Goal: Information Seeking & Learning: Learn about a topic

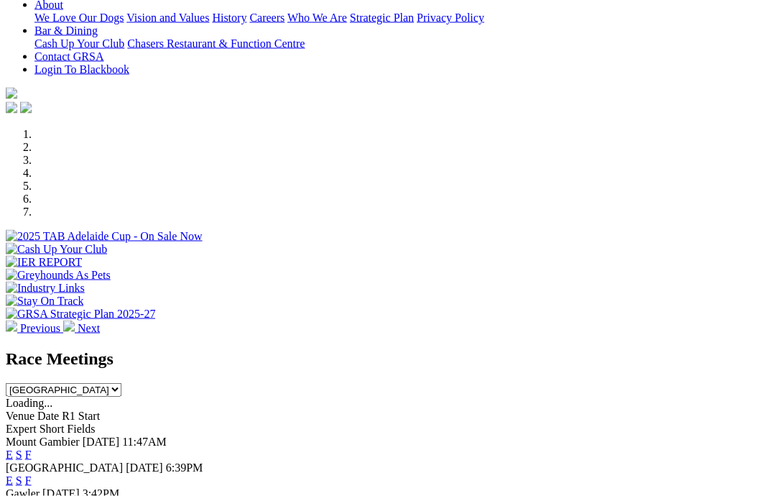
scroll to position [327, 0]
click at [32, 474] on link "F" at bounding box center [28, 480] width 6 height 12
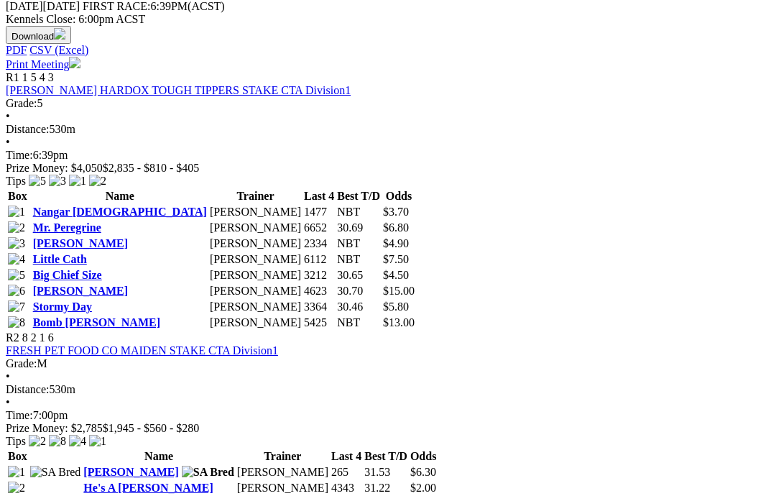
scroll to position [691, 0]
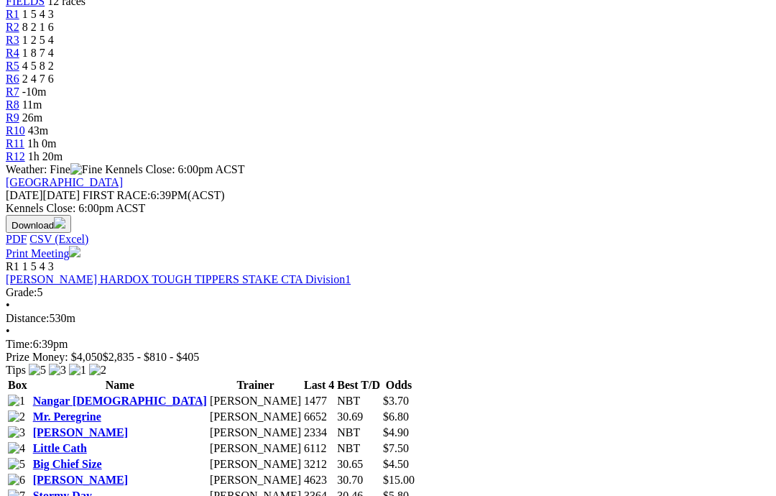
scroll to position [502, 0]
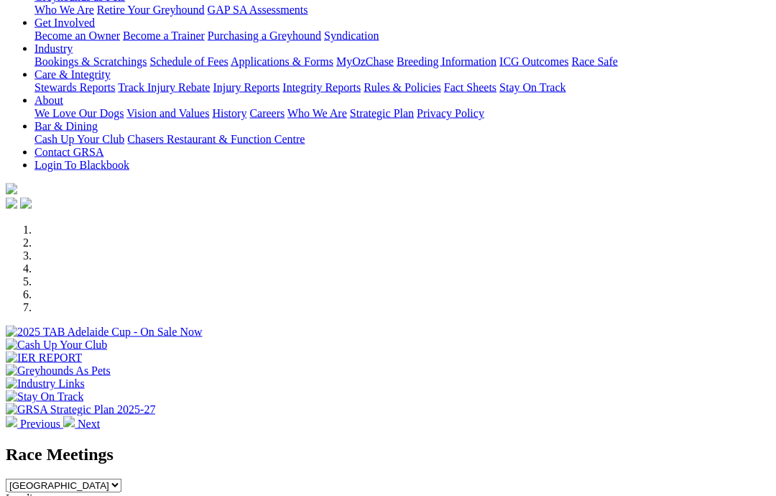
scroll to position [231, 0]
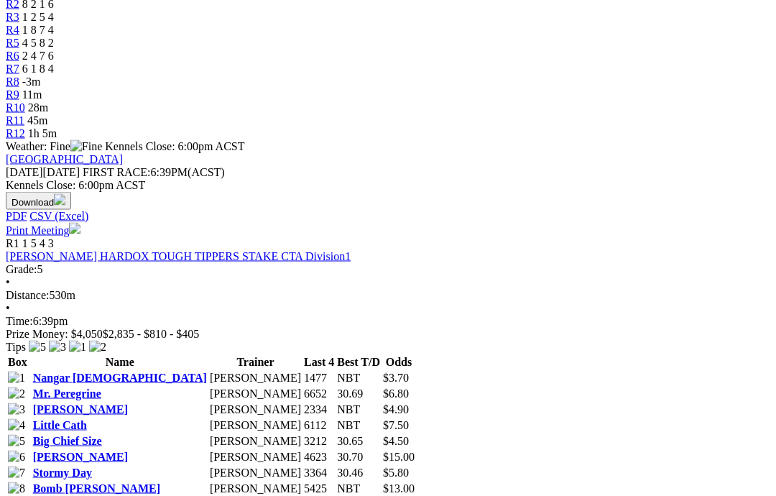
scroll to position [526, 0]
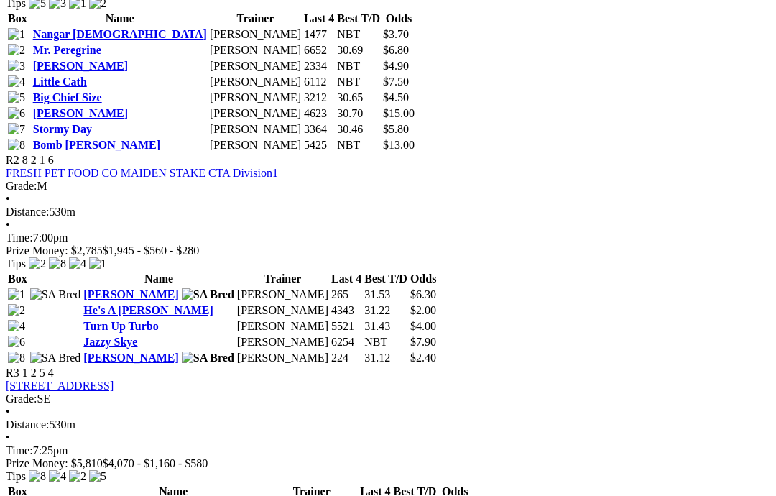
scroll to position [868, 0]
